Goal: Obtain resource: Obtain resource

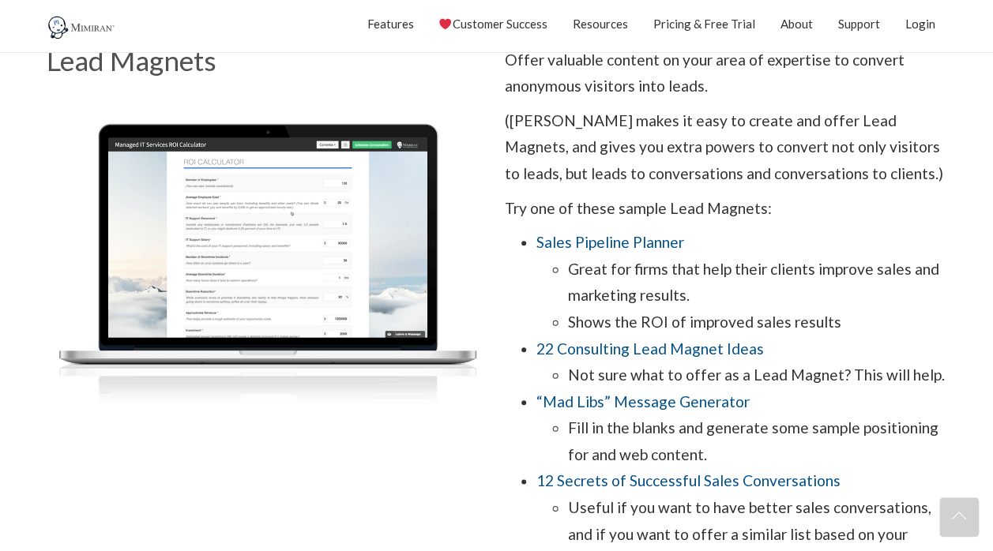
scroll to position [553, 0]
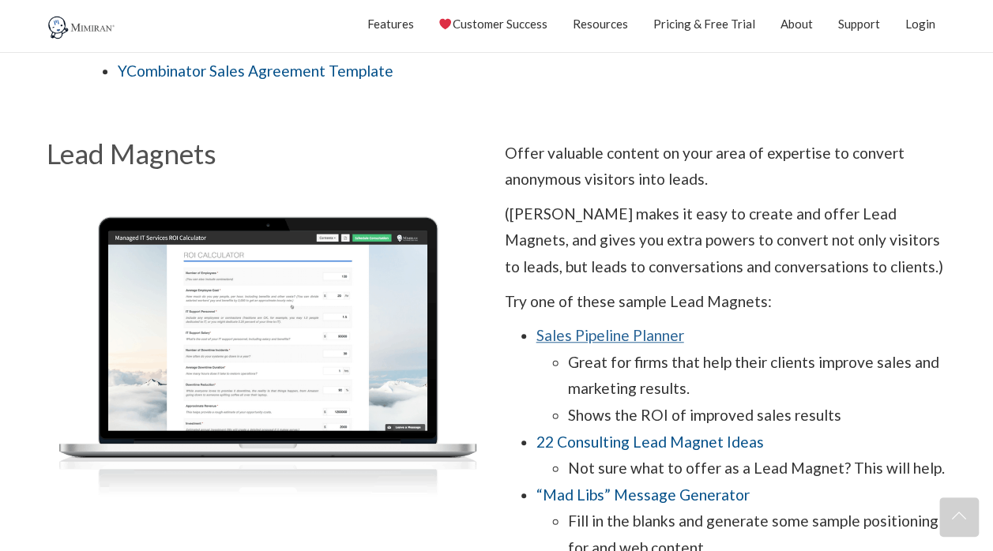
click at [602, 333] on link "Sales Pipeline Planner" at bounding box center [610, 335] width 148 height 18
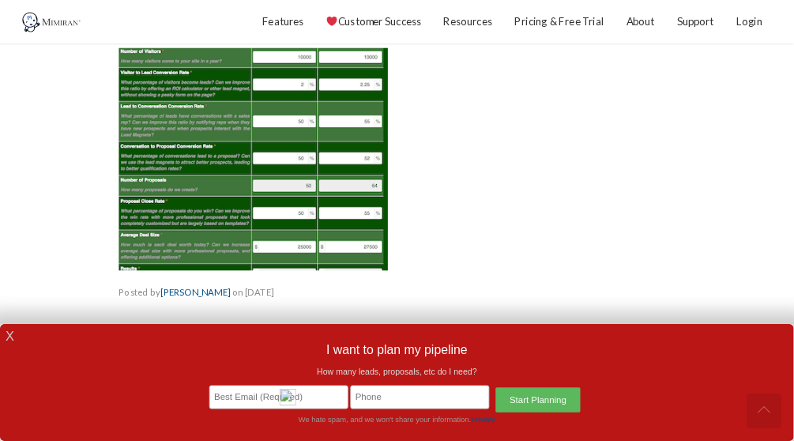
scroll to position [237, 0]
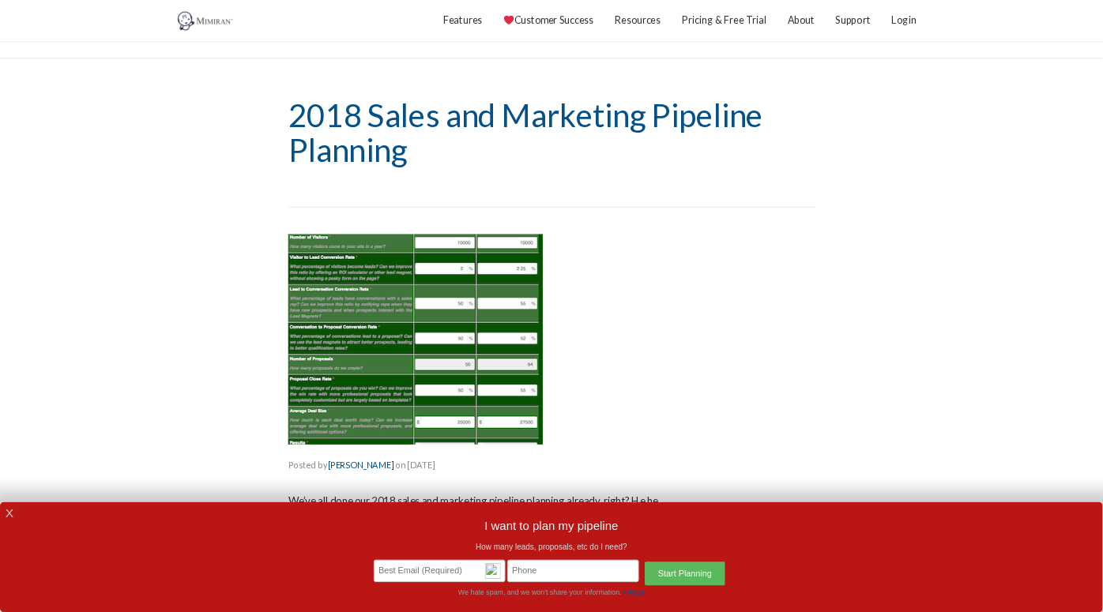
scroll to position [0, 0]
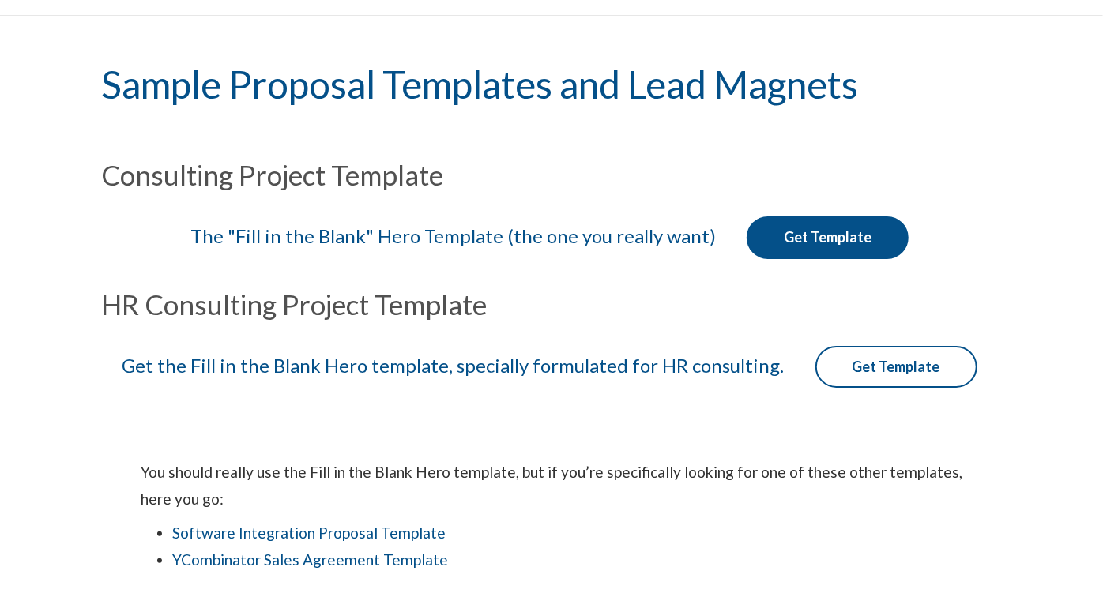
scroll to position [88, 0]
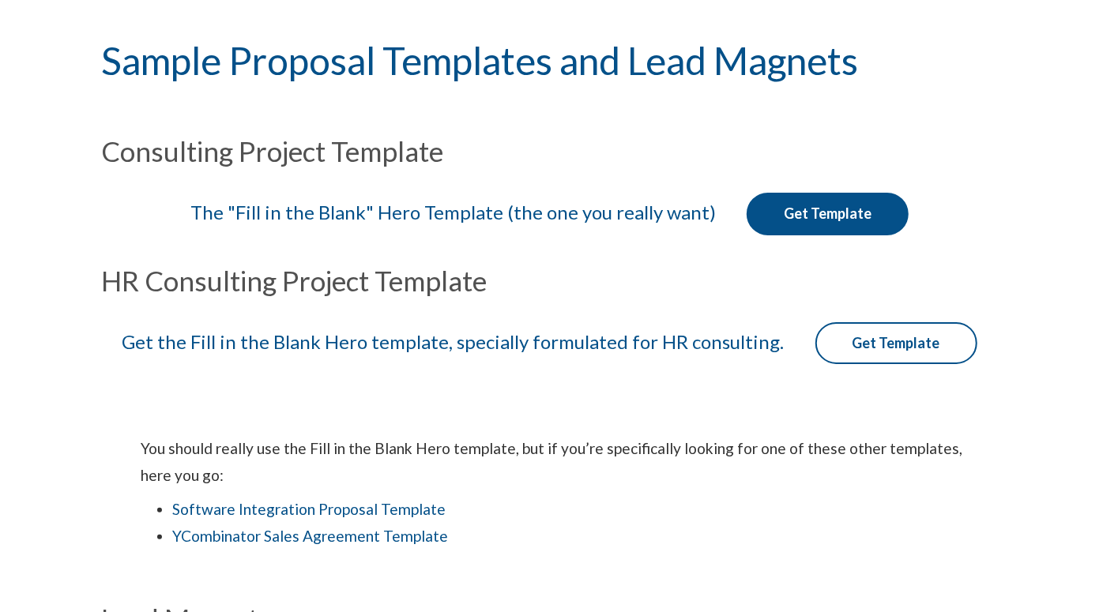
click at [819, 203] on link "Get Template" at bounding box center [828, 214] width 162 height 43
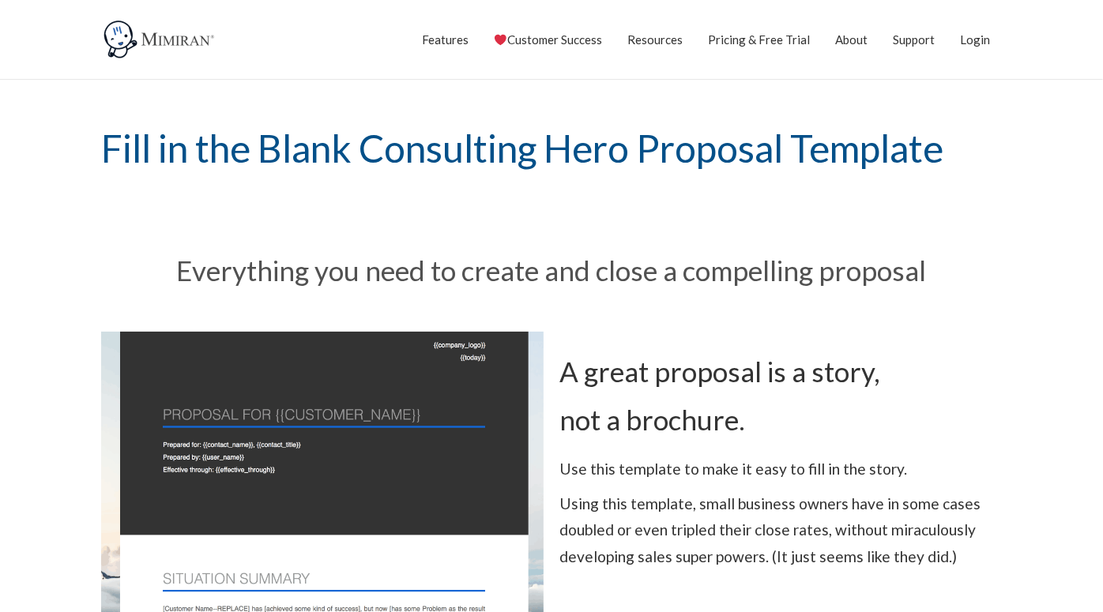
click at [0, 0] on link "Flawless Follow-up" at bounding box center [0, 0] width 0 height 0
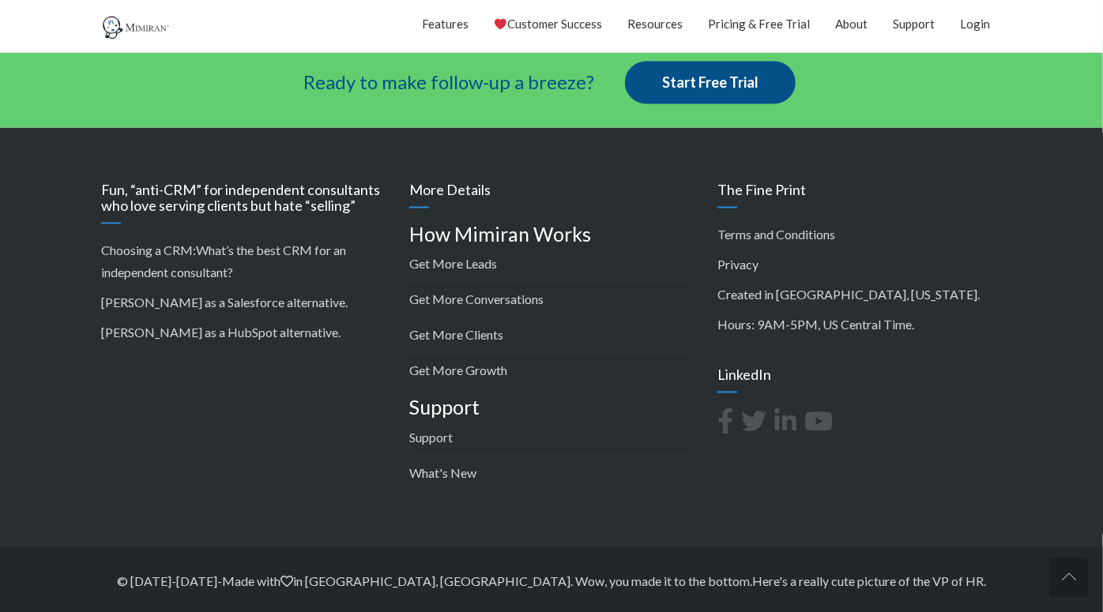
scroll to position [1676, 0]
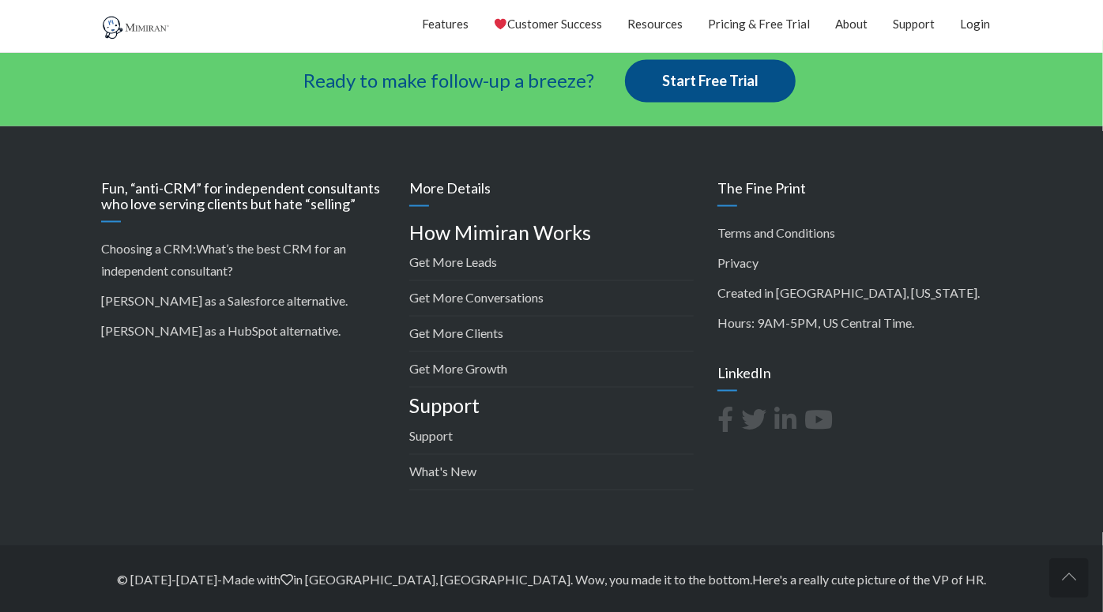
click at [781, 422] on icon at bounding box center [789, 424] width 30 height 33
